Goal: Find specific page/section: Find specific page/section

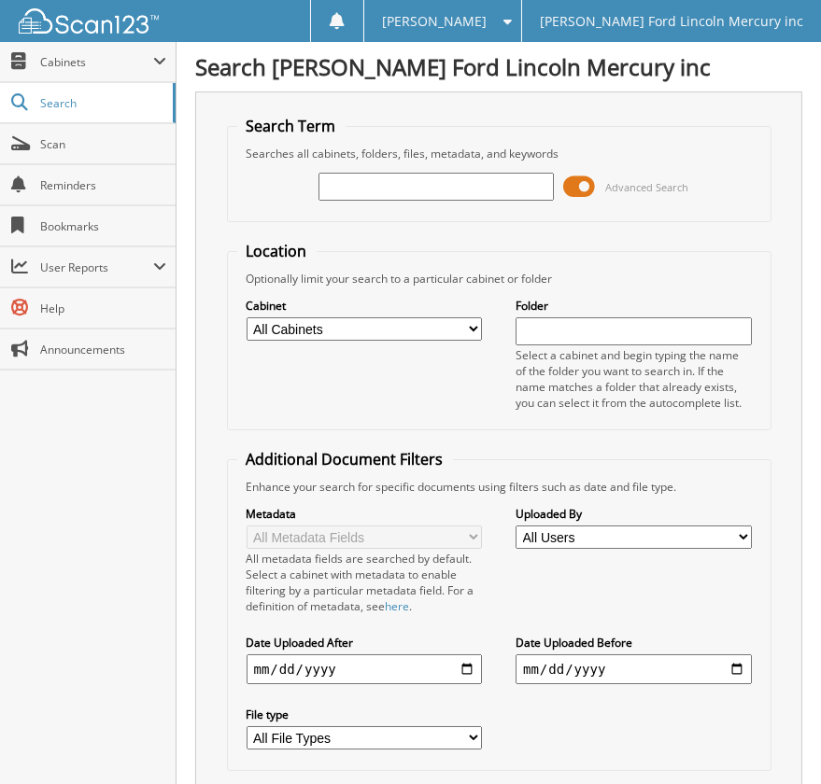
click at [457, 191] on input "text" at bounding box center [435, 187] width 235 height 28
type input "25110023"
click at [357, 331] on select "All Cabinets ACCOUNTS PAYABLE BODY SHOP RO'S CREDIT CARD RECEIPTS PARTS INVOICE…" at bounding box center [364, 328] width 235 height 23
select select "5613"
click at [247, 317] on select "All Cabinets ACCOUNTS PAYABLE BODY SHOP RO'S CREDIT CARD RECEIPTS PARTS INVOICE…" at bounding box center [364, 328] width 235 height 23
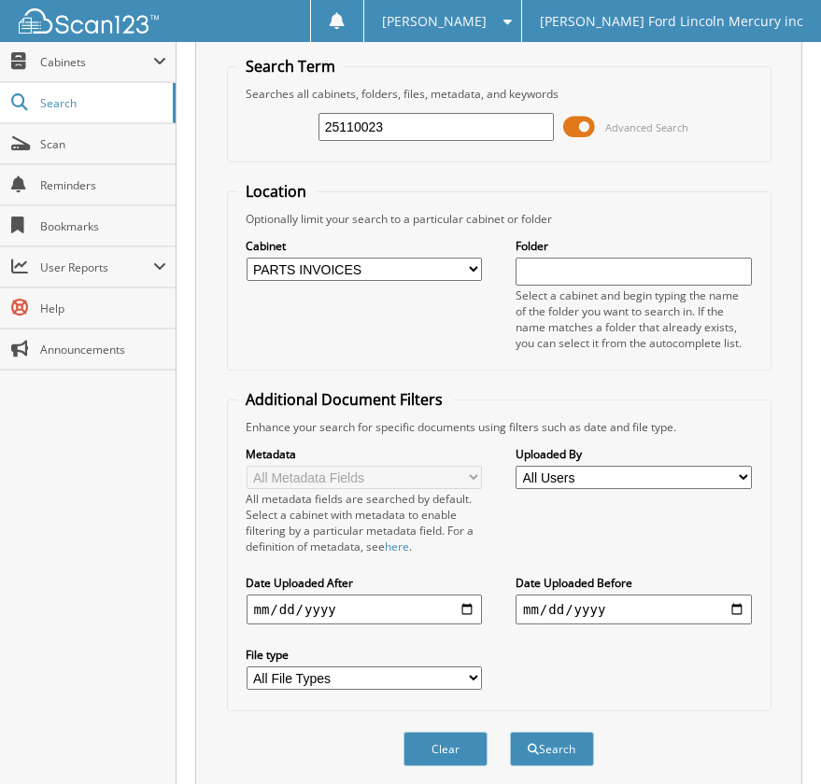
scroll to position [112, 0]
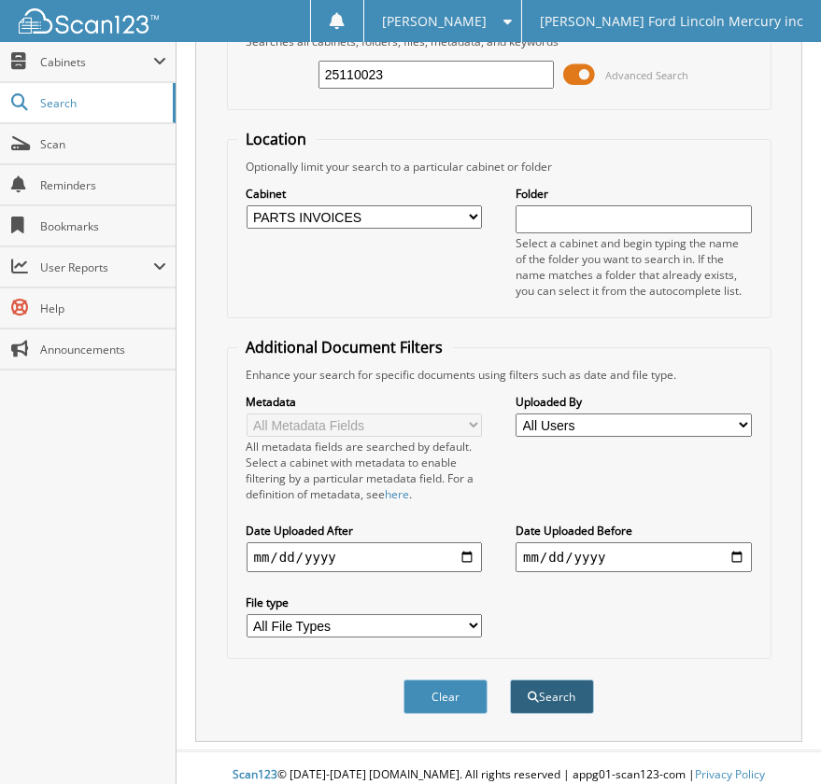
click at [552, 691] on button "Search" at bounding box center [552, 697] width 84 height 35
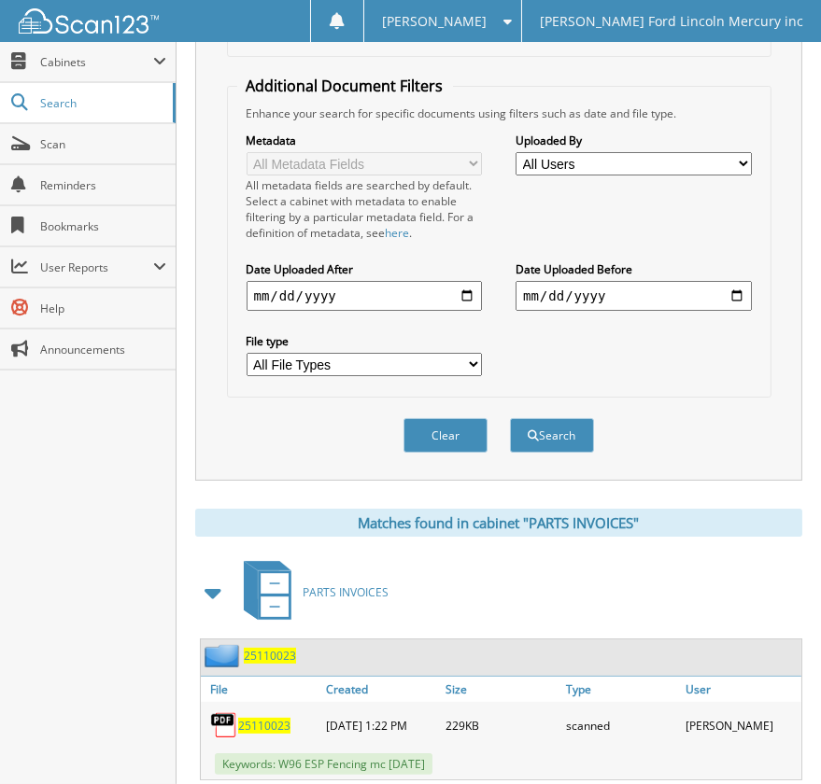
scroll to position [411, 0]
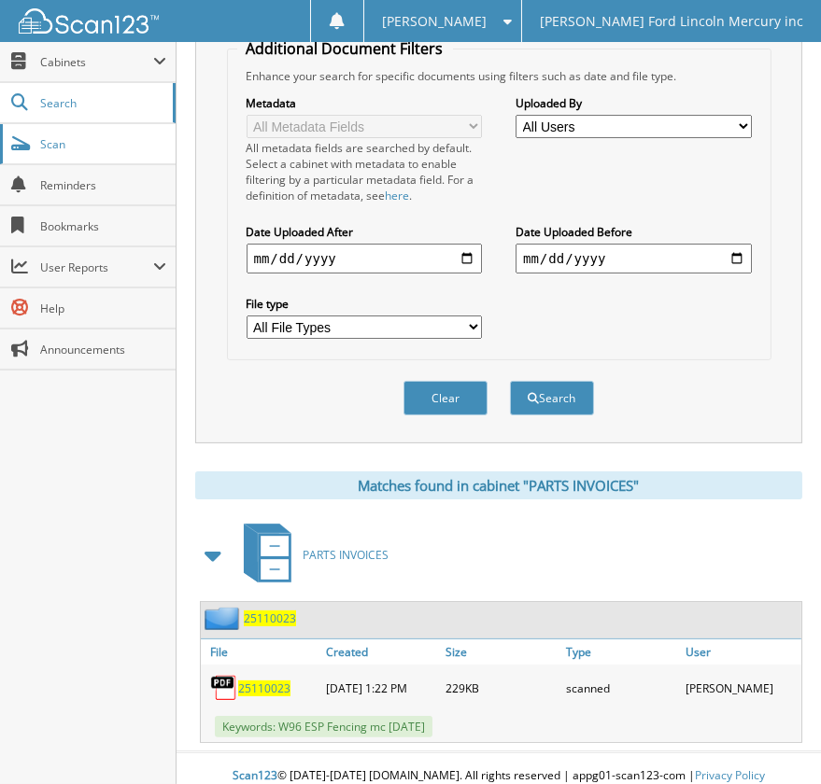
click at [91, 147] on span "Scan" at bounding box center [103, 144] width 126 height 16
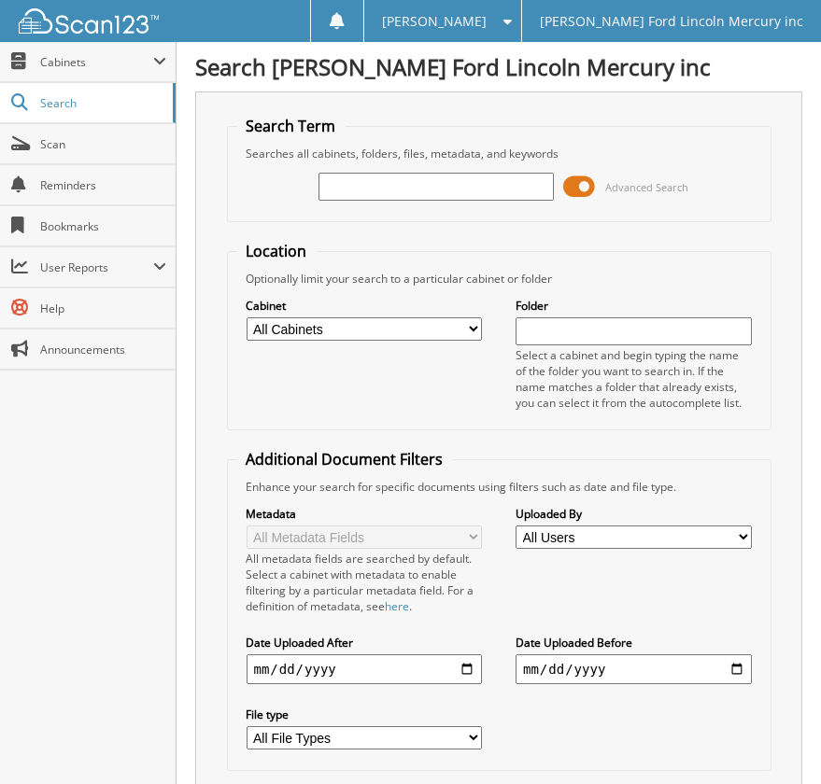
click at [388, 190] on input "text" at bounding box center [435, 187] width 235 height 28
type input "25110"
click at [308, 324] on select "All Cabinets ACCOUNTS PAYABLE BODY SHOP RO'S CREDIT CARD RECEIPTS PARTS INVOICE…" at bounding box center [364, 328] width 235 height 23
select select "5613"
click at [247, 317] on select "All Cabinets ACCOUNTS PAYABLE BODY SHOP RO'S CREDIT CARD RECEIPTS PARTS INVOICE…" at bounding box center [364, 328] width 235 height 23
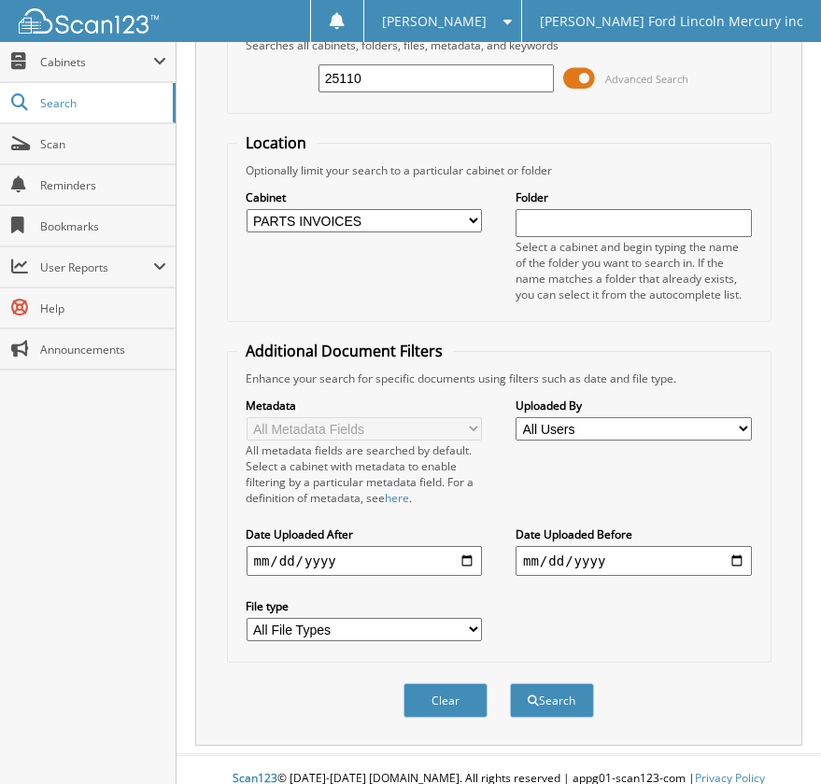
scroll to position [112, 0]
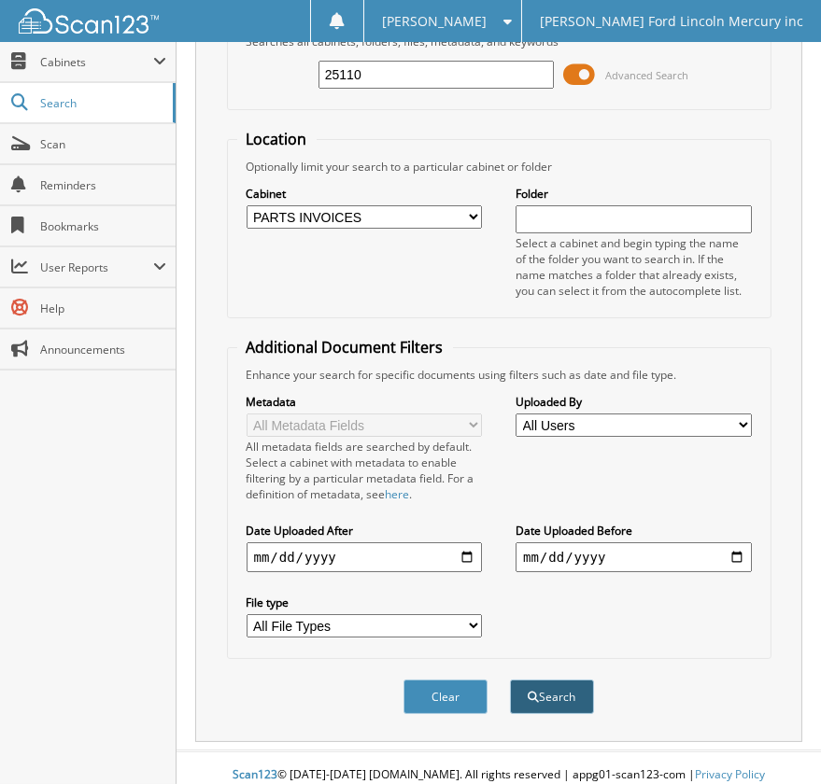
click at [591, 684] on button "Search" at bounding box center [552, 697] width 84 height 35
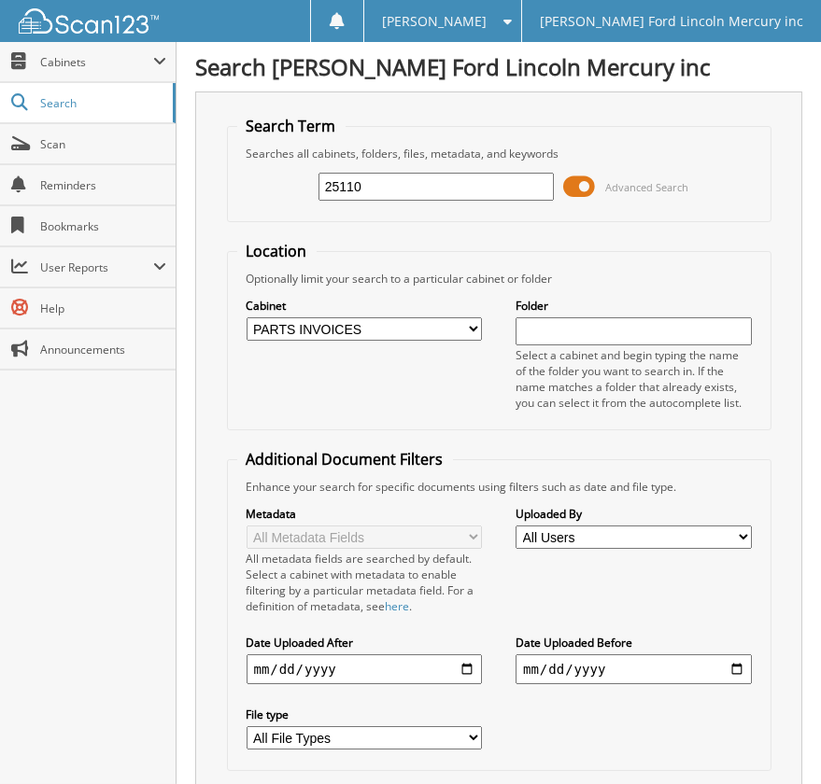
click at [375, 184] on input "25110" at bounding box center [435, 187] width 235 height 28
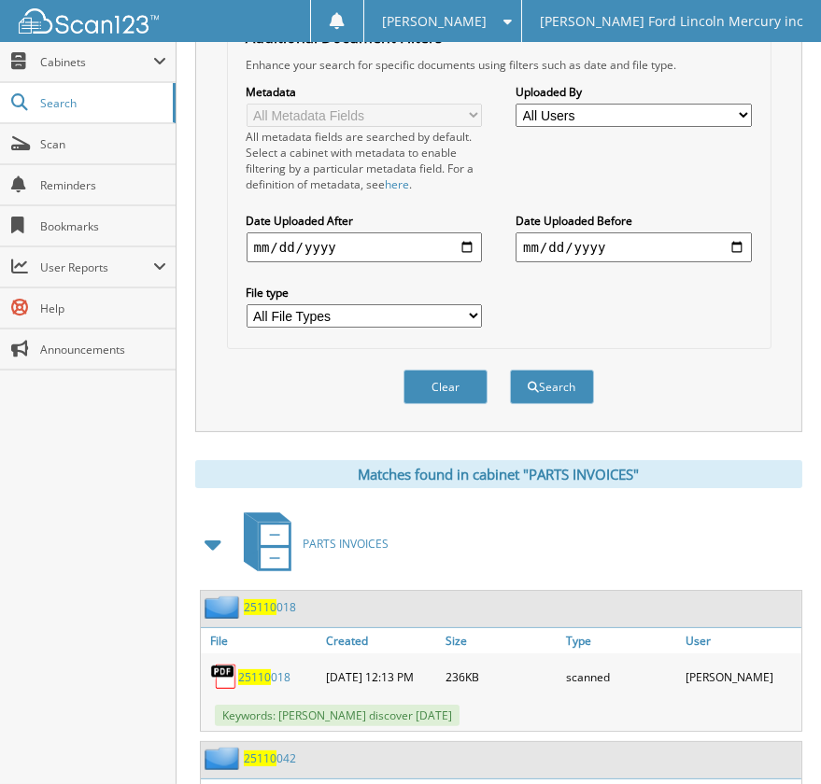
scroll to position [679, 0]
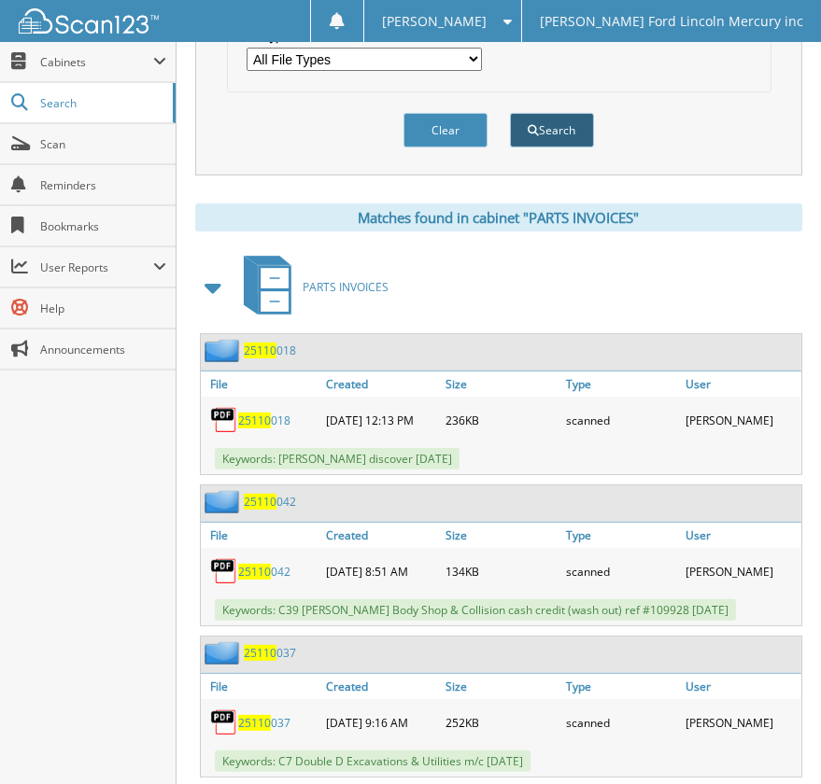
type input "25110148"
click at [554, 120] on button "Search" at bounding box center [552, 130] width 84 height 35
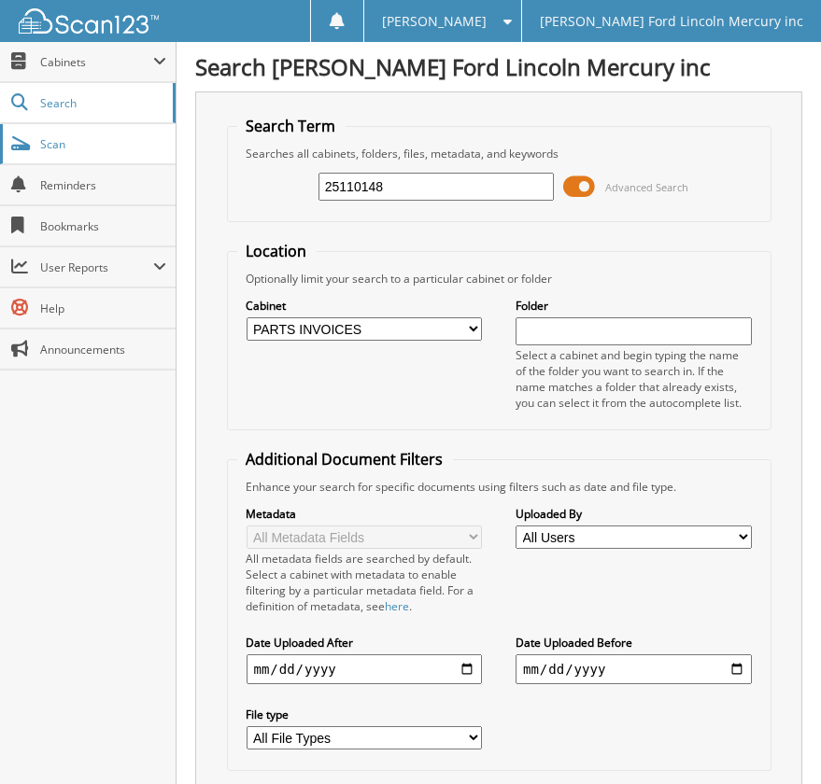
click at [86, 144] on span "Scan" at bounding box center [103, 144] width 126 height 16
